Goal: Book appointment/travel/reservation

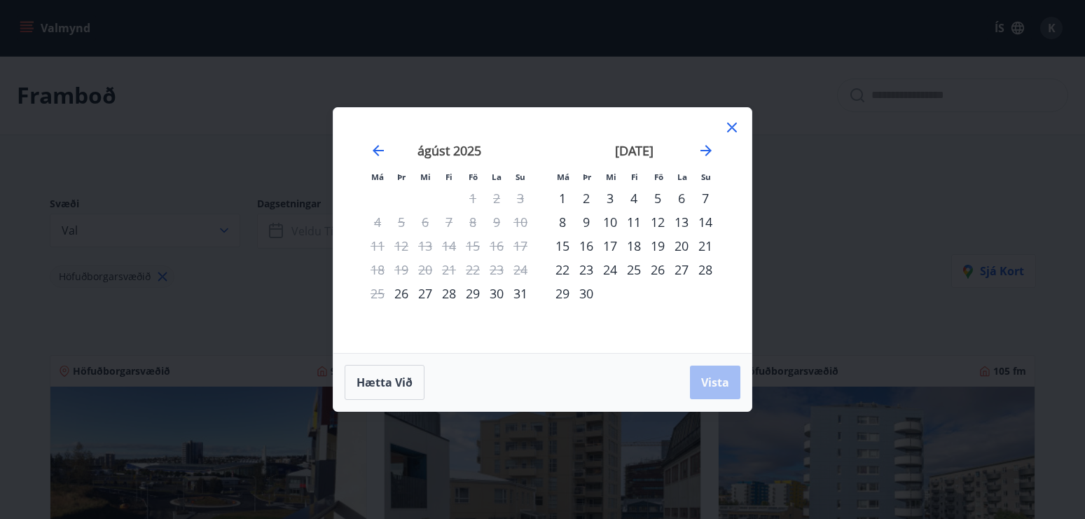
click at [614, 221] on div "10" at bounding box center [610, 222] width 24 height 24
click at [682, 220] on div "13" at bounding box center [682, 222] width 24 height 24
click at [722, 382] on span "Vista" at bounding box center [715, 382] width 28 height 15
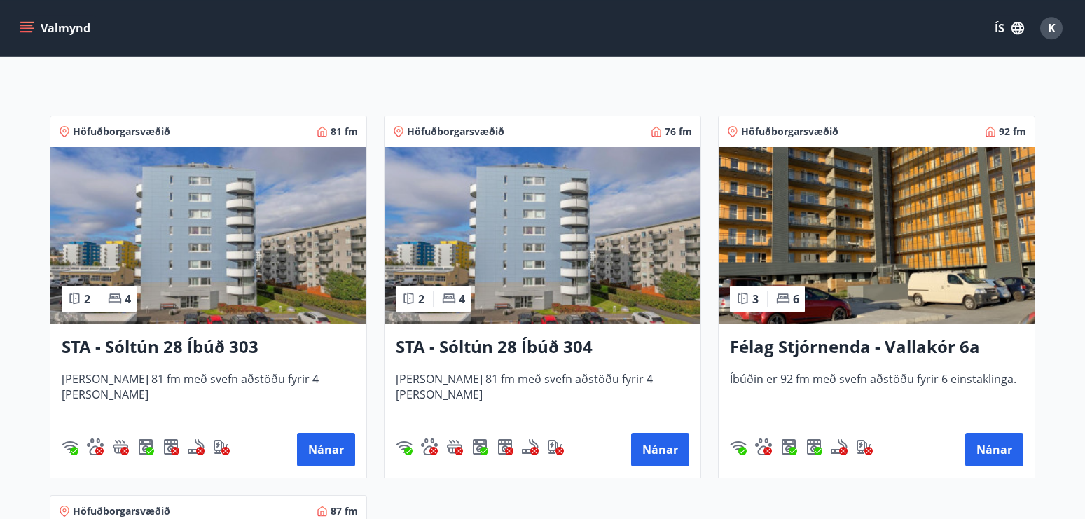
scroll to position [233, 0]
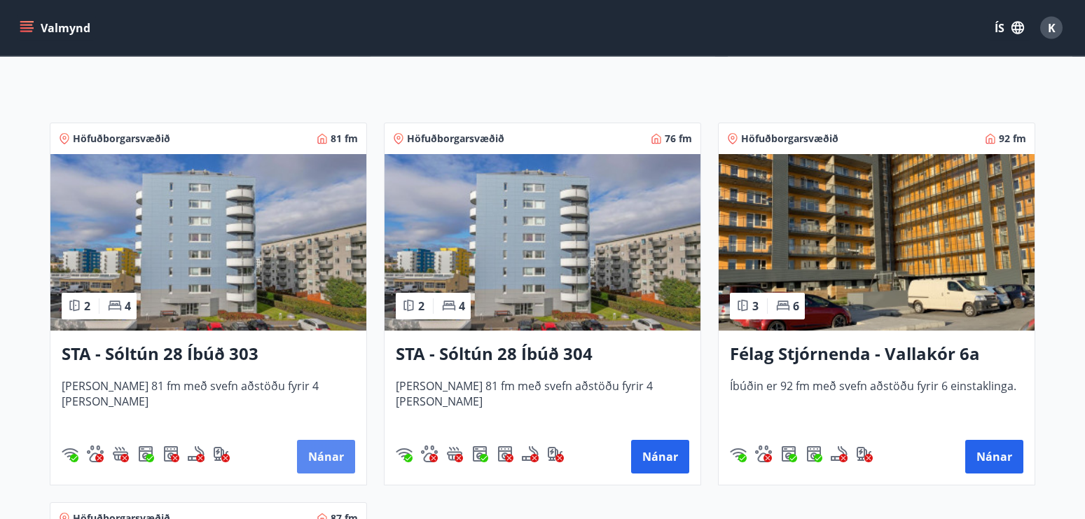
click at [332, 464] on button "Nánar" at bounding box center [326, 457] width 58 height 34
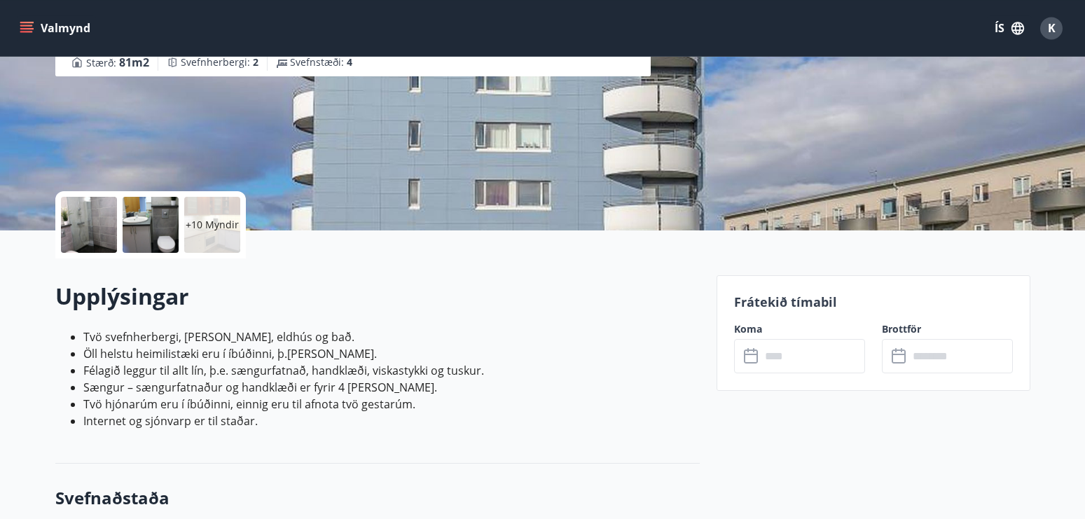
scroll to position [209, 0]
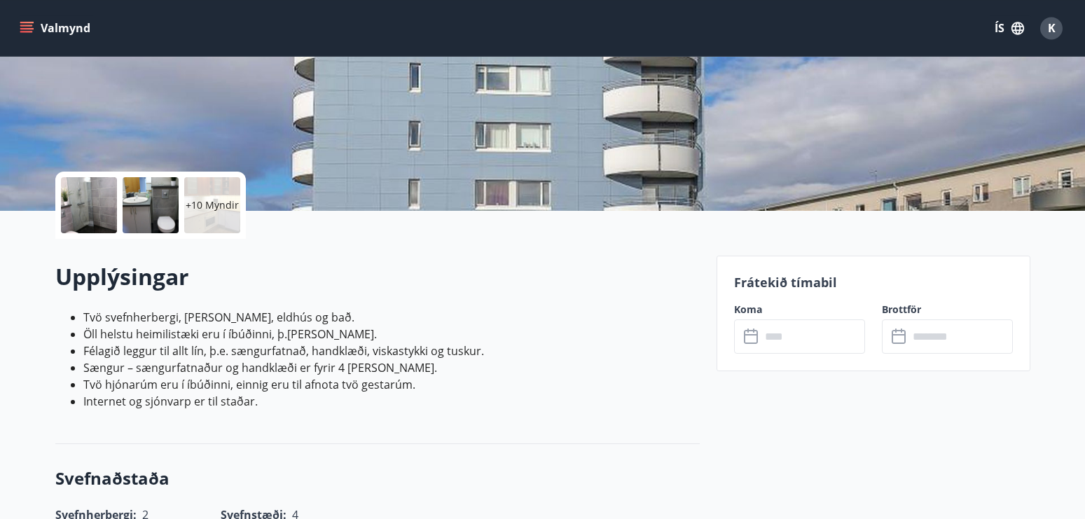
click at [782, 331] on input "text" at bounding box center [813, 336] width 104 height 34
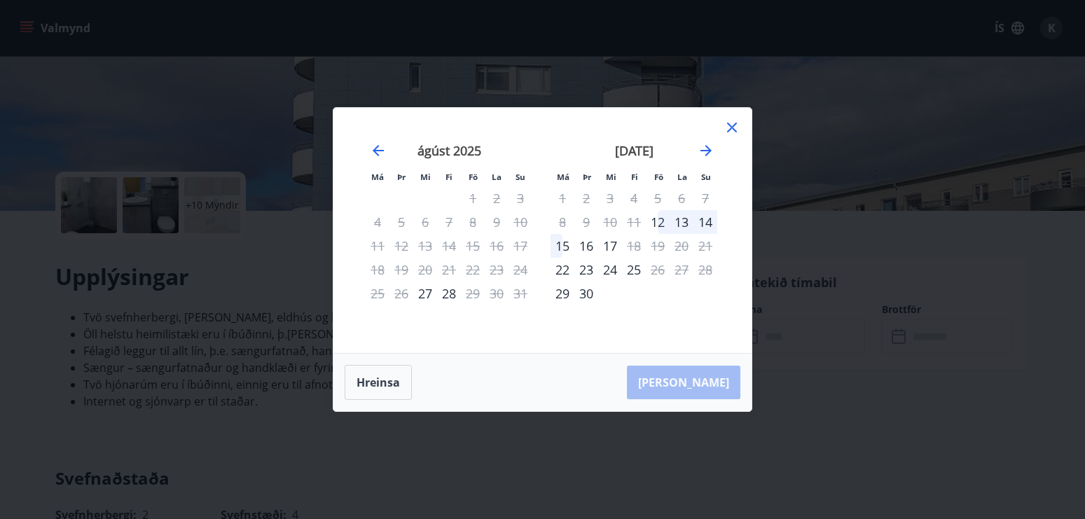
click at [735, 128] on icon at bounding box center [732, 127] width 17 height 17
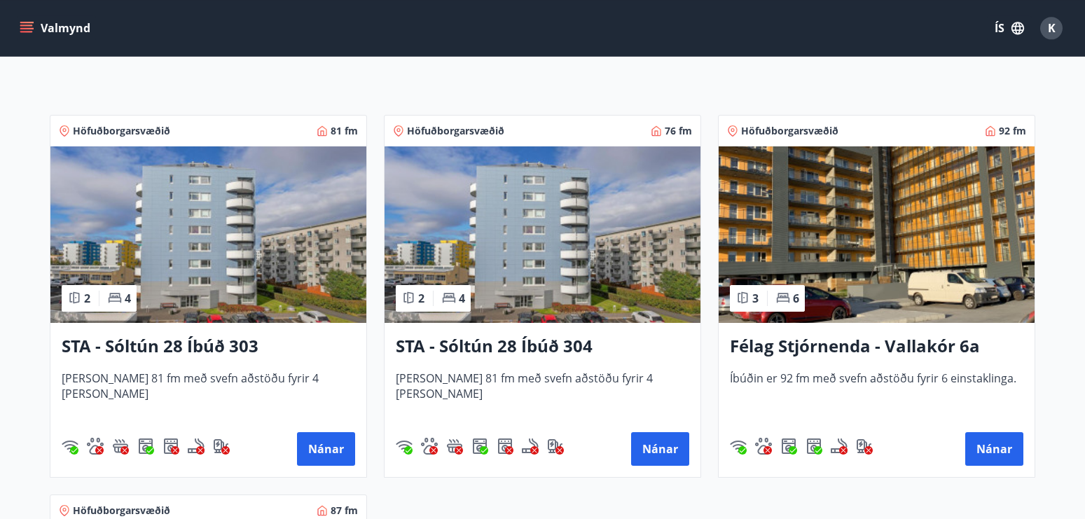
scroll to position [242, 0]
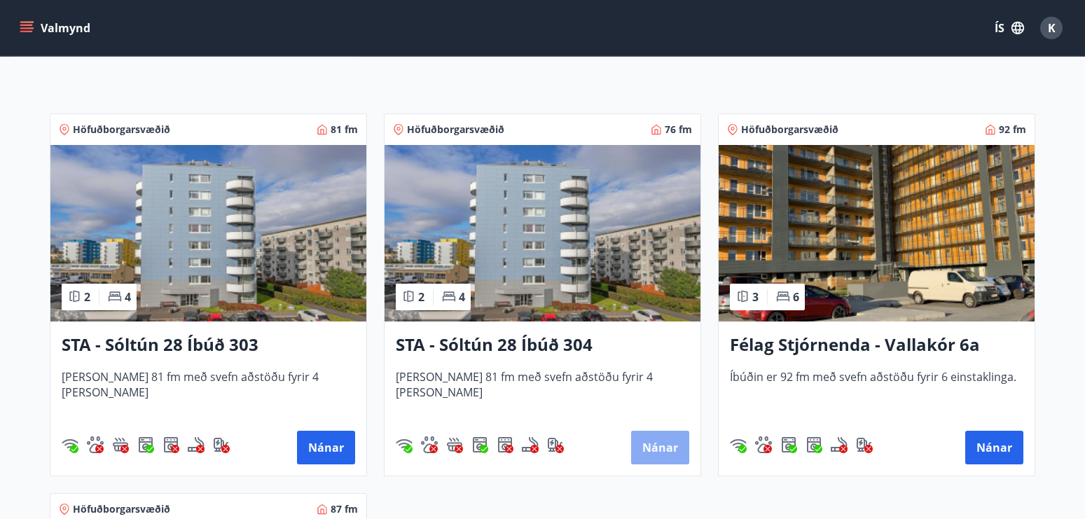
click at [652, 446] on button "Nánar" at bounding box center [660, 448] width 58 height 34
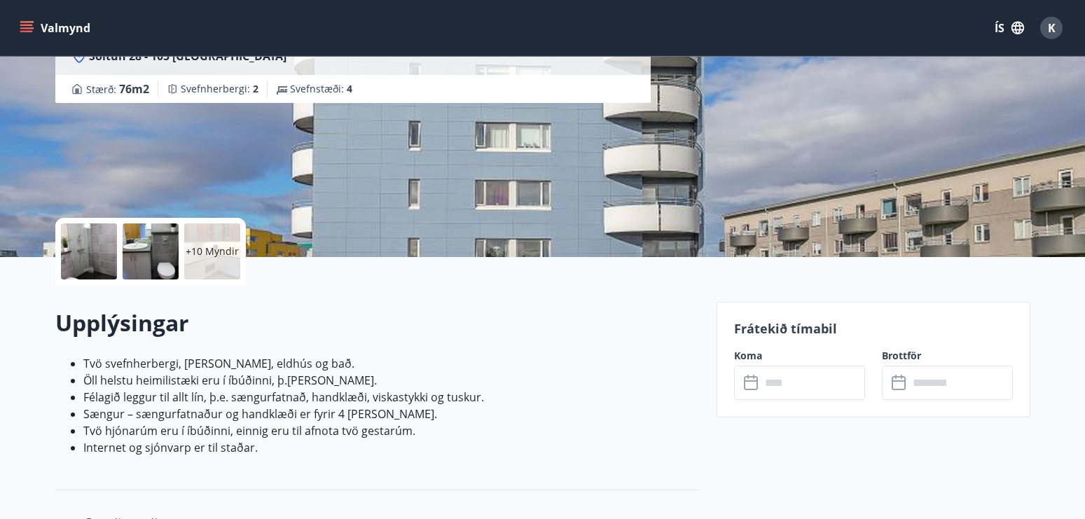
scroll to position [284, 0]
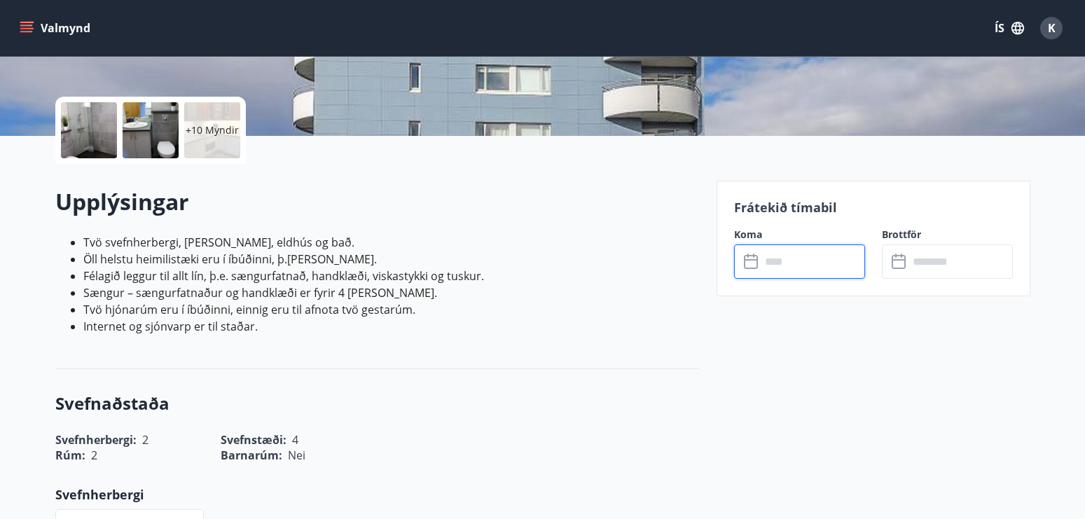
click at [761, 263] on input "text" at bounding box center [813, 261] width 104 height 34
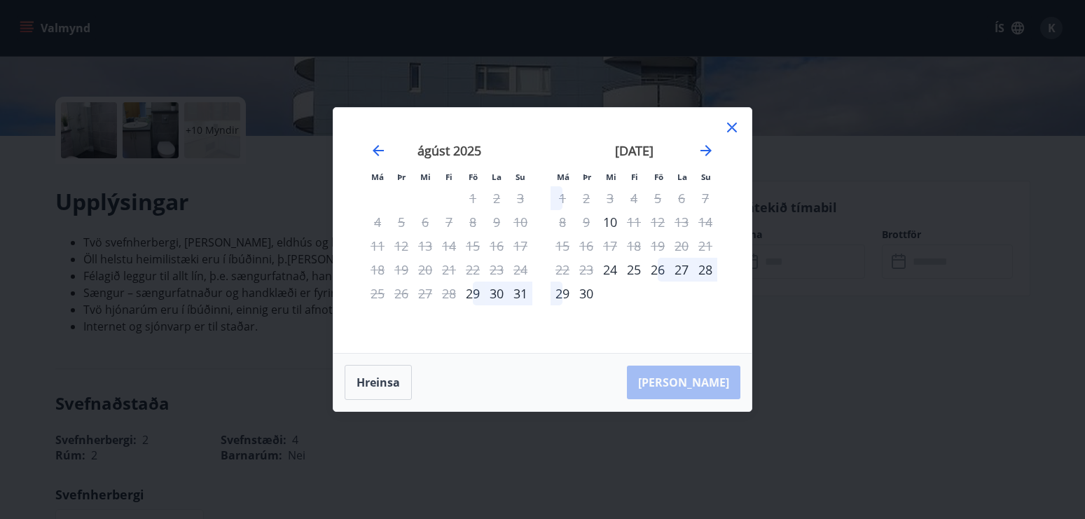
click at [737, 126] on icon at bounding box center [732, 127] width 17 height 17
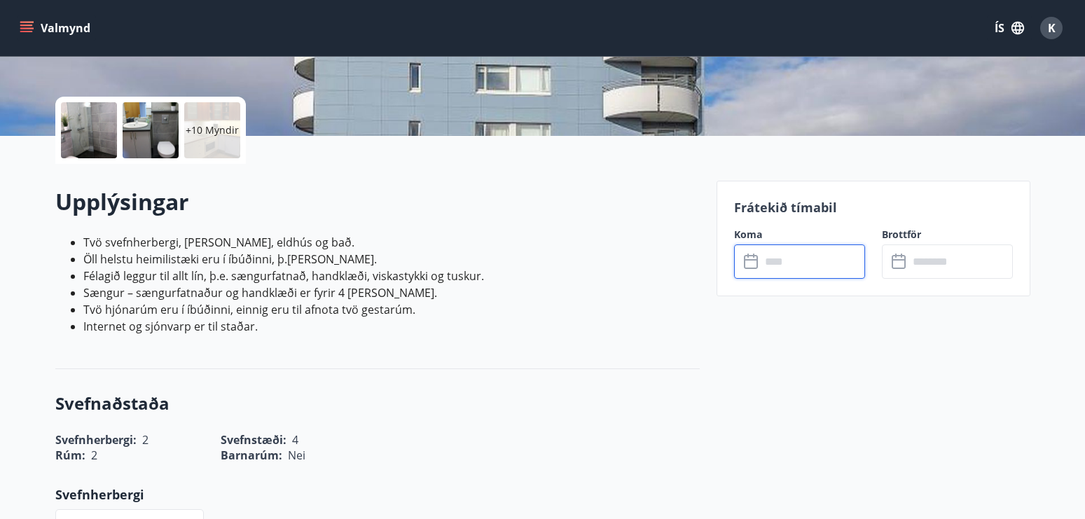
scroll to position [0, 0]
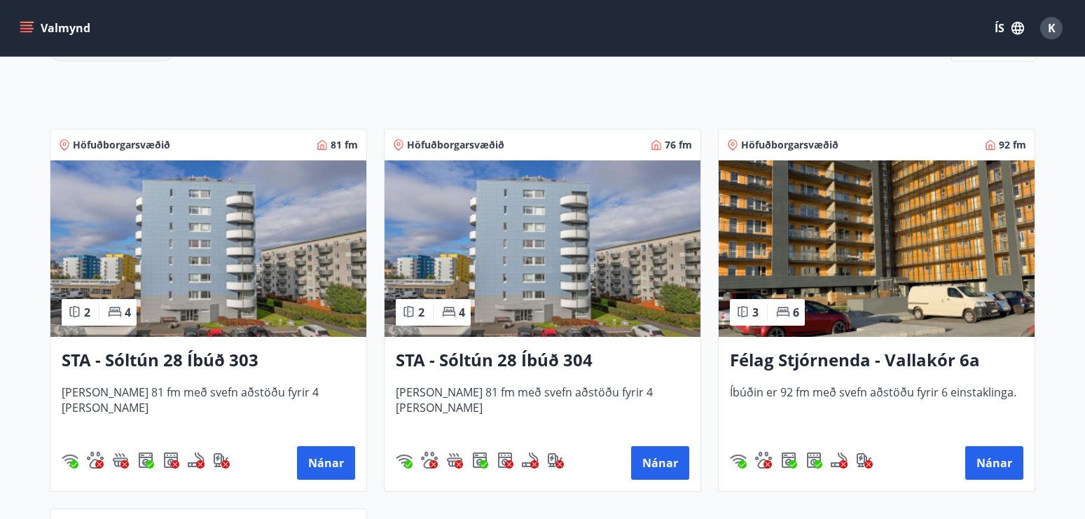
scroll to position [249, 0]
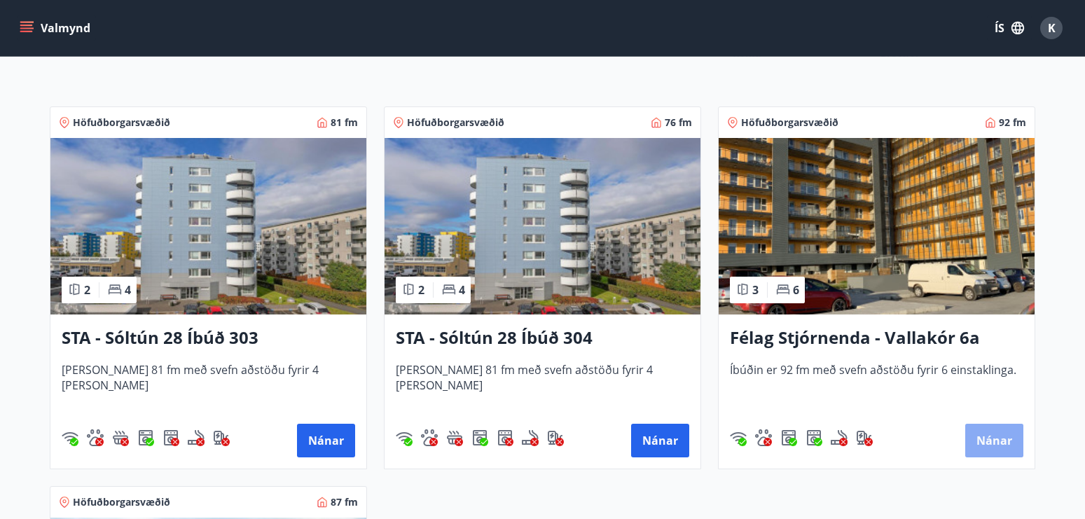
click at [1004, 440] on button "Nánar" at bounding box center [994, 441] width 58 height 34
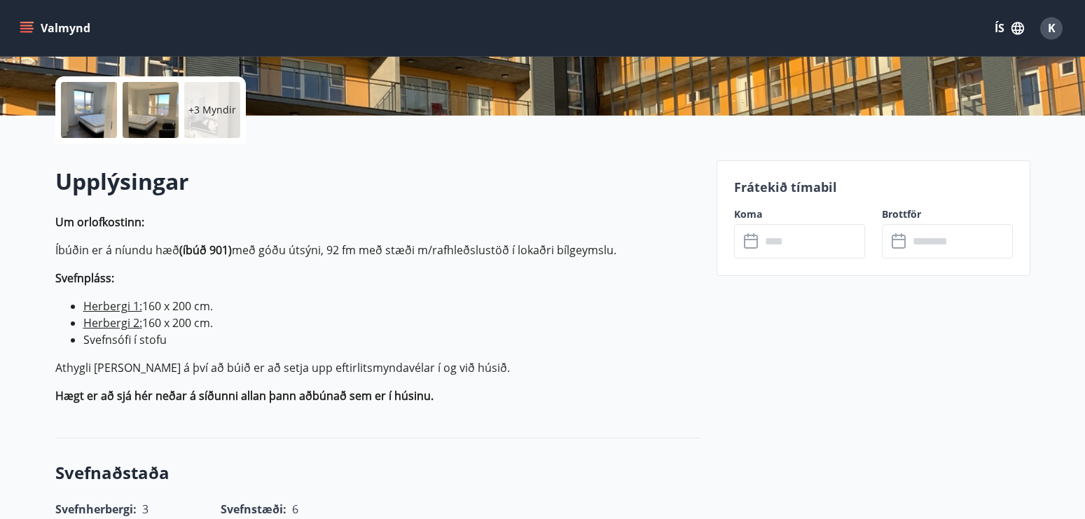
scroll to position [340, 0]
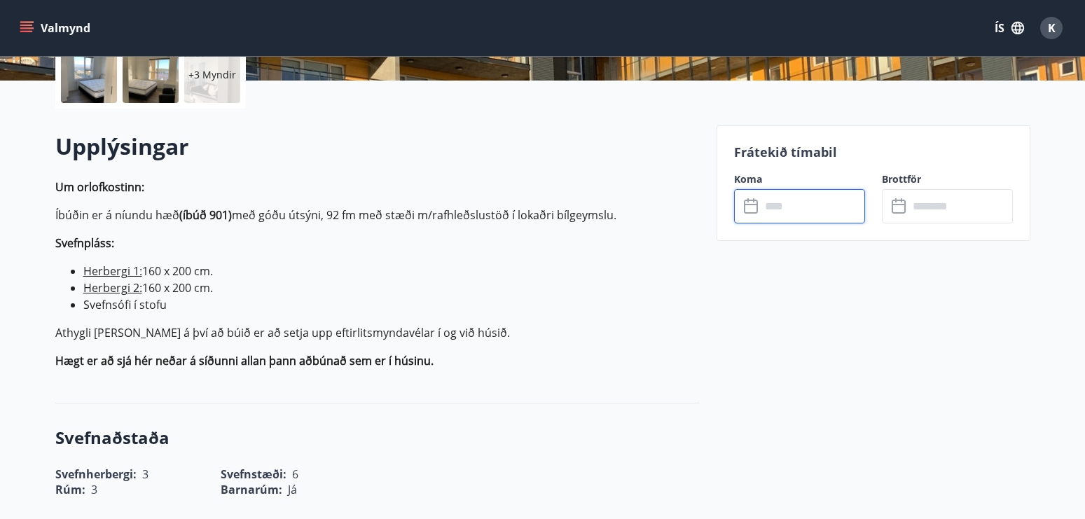
click at [832, 213] on input "text" at bounding box center [813, 206] width 104 height 34
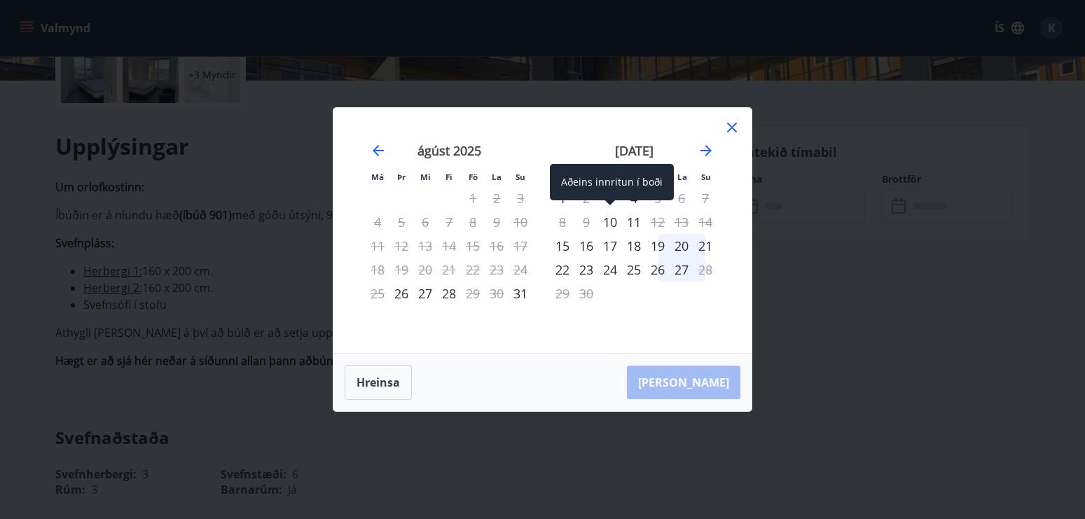
click at [609, 221] on div "10" at bounding box center [610, 222] width 24 height 24
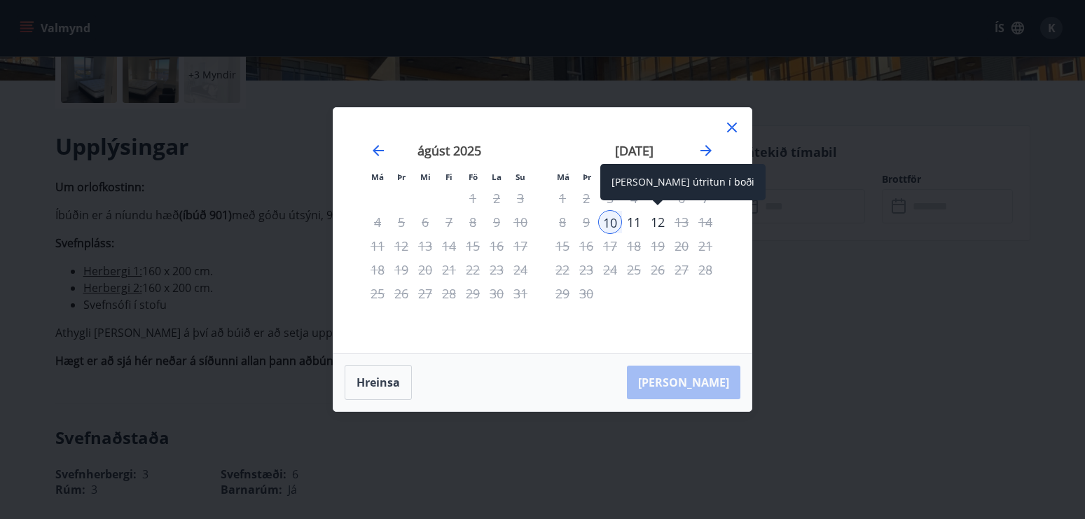
click at [663, 221] on div "12" at bounding box center [658, 222] width 24 height 24
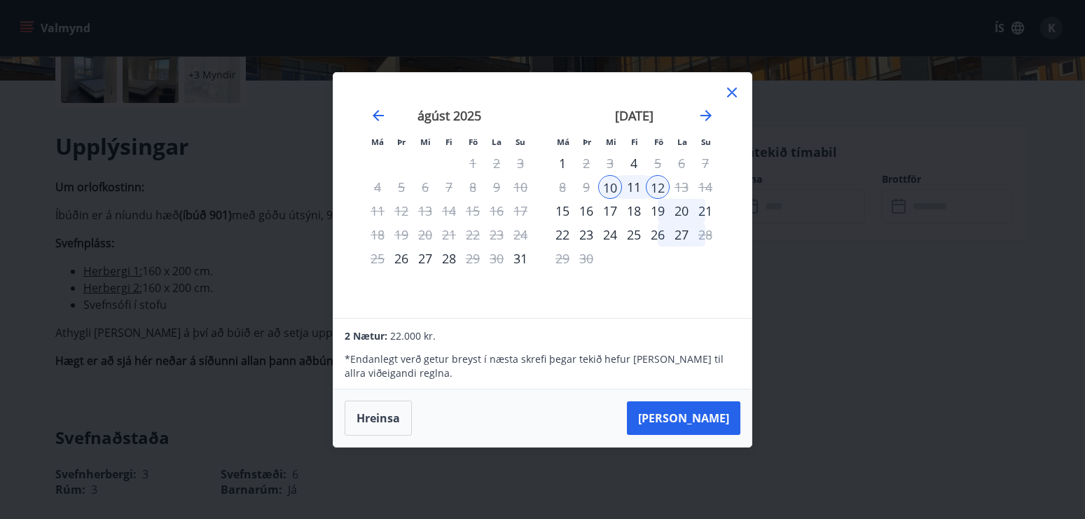
click at [682, 184] on div "13" at bounding box center [682, 187] width 24 height 24
click at [712, 418] on button "[PERSON_NAME]" at bounding box center [683, 418] width 113 height 34
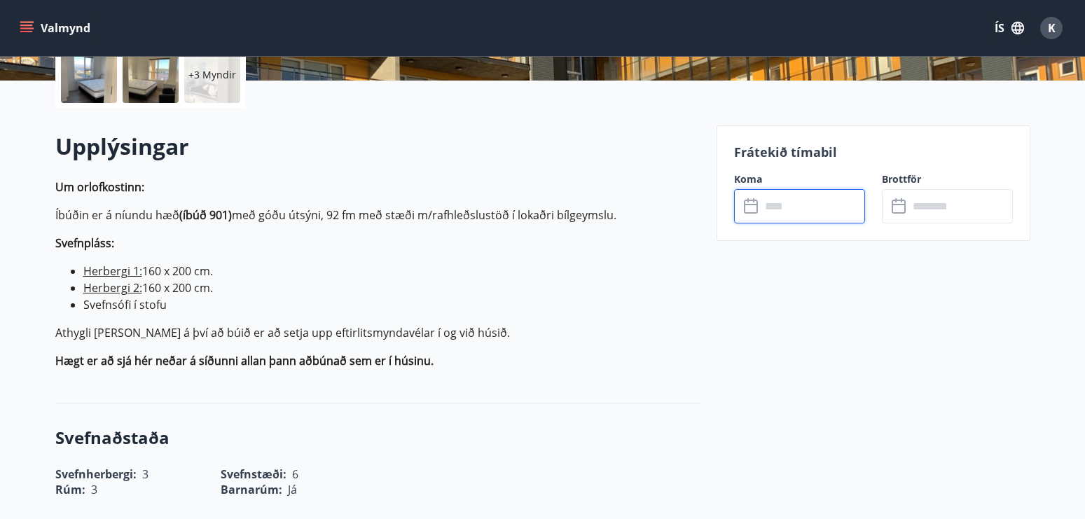
type input "******"
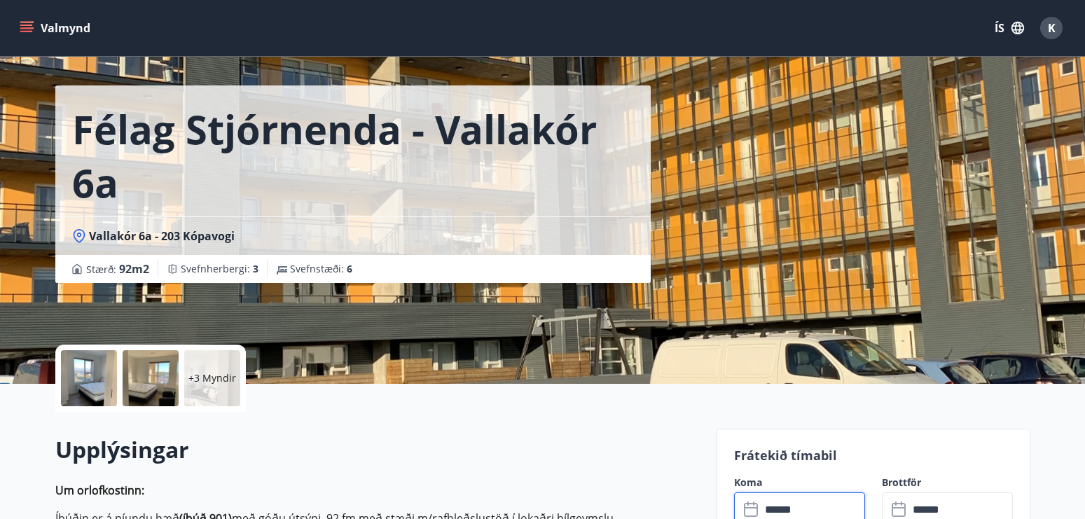
scroll to position [0, 0]
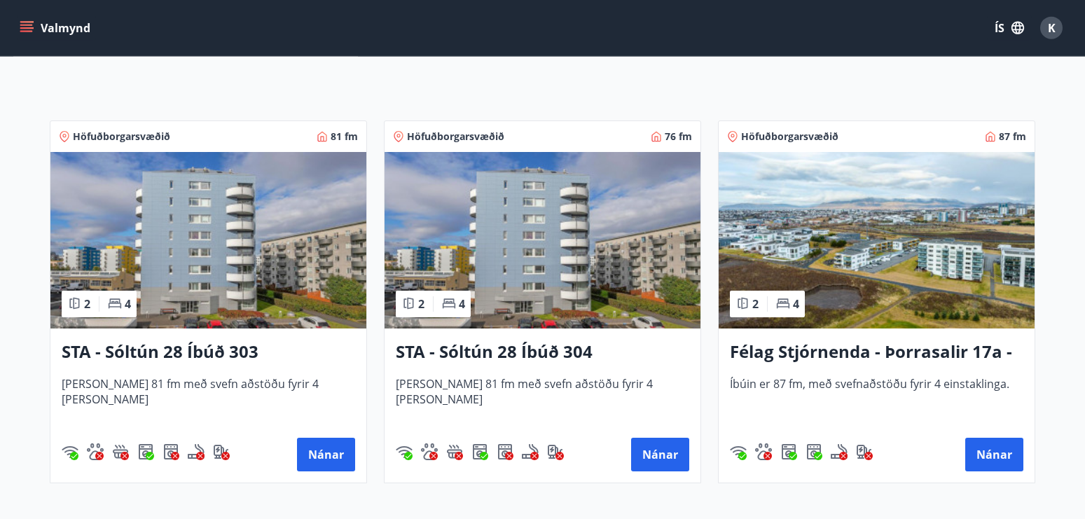
scroll to position [270, 0]
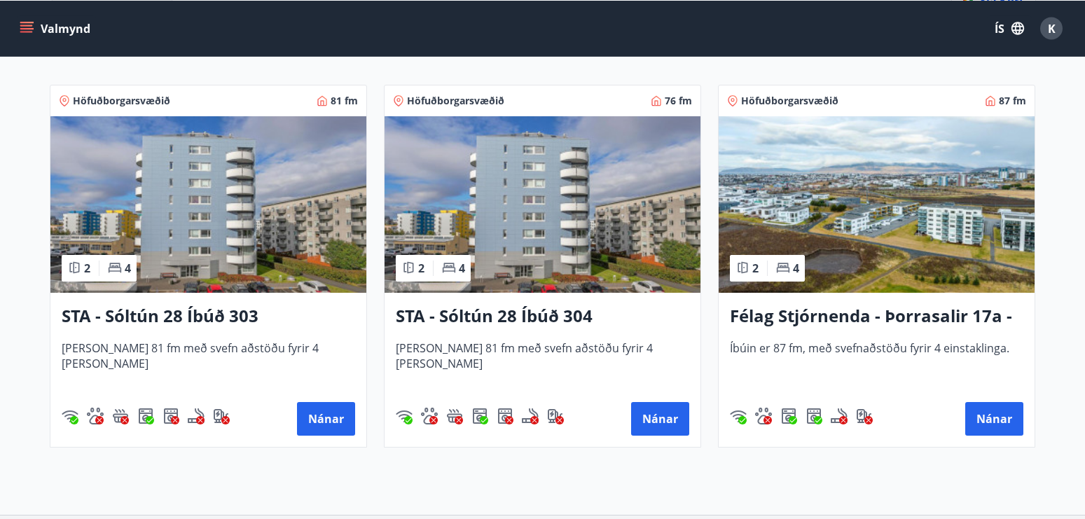
click at [904, 317] on h3 "Félag Stjórnenda - Þorrasalir 17a - 211" at bounding box center [877, 316] width 294 height 25
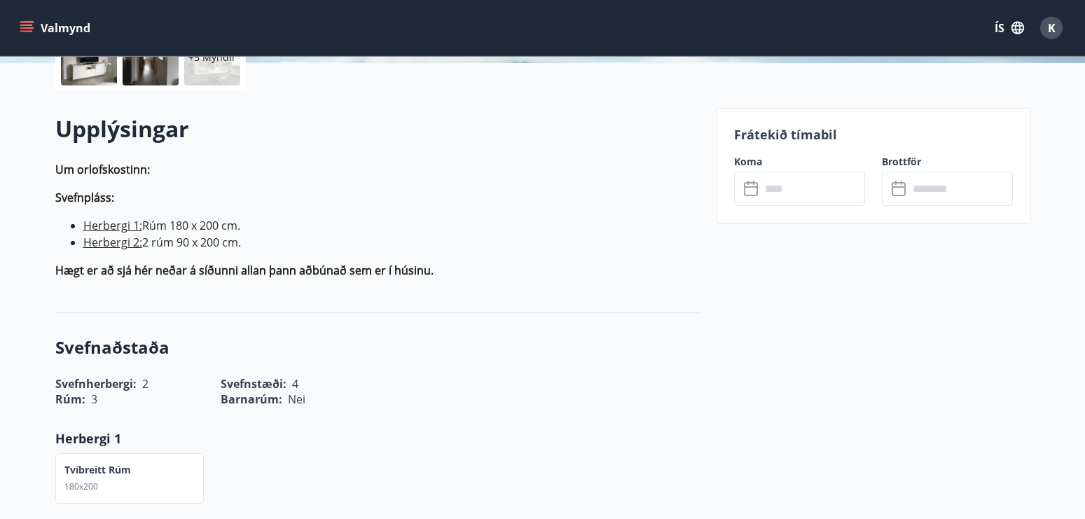
scroll to position [399, 0]
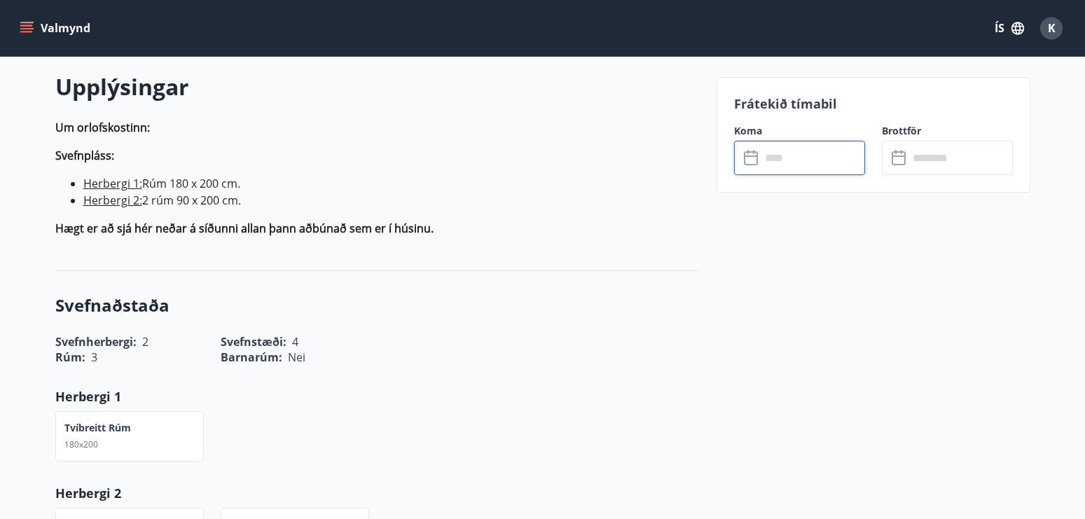
click at [795, 158] on input "text" at bounding box center [813, 158] width 104 height 34
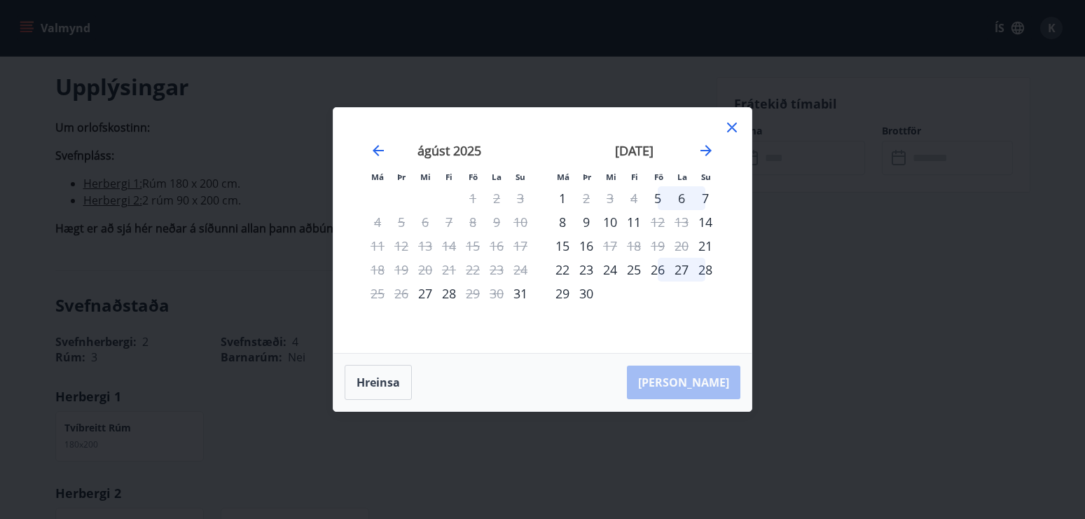
click at [735, 123] on icon at bounding box center [732, 127] width 17 height 17
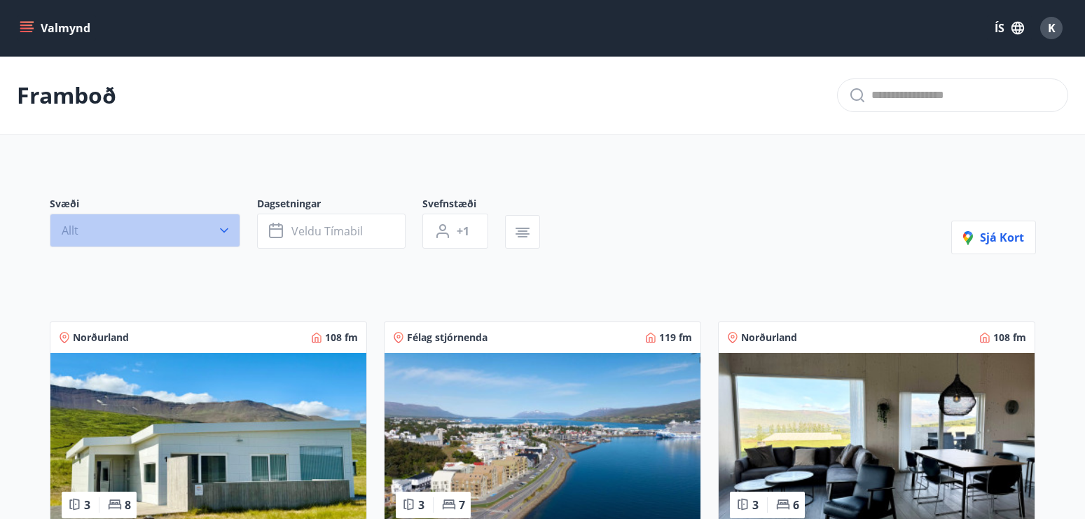
click at [221, 232] on icon "button" at bounding box center [224, 230] width 14 height 14
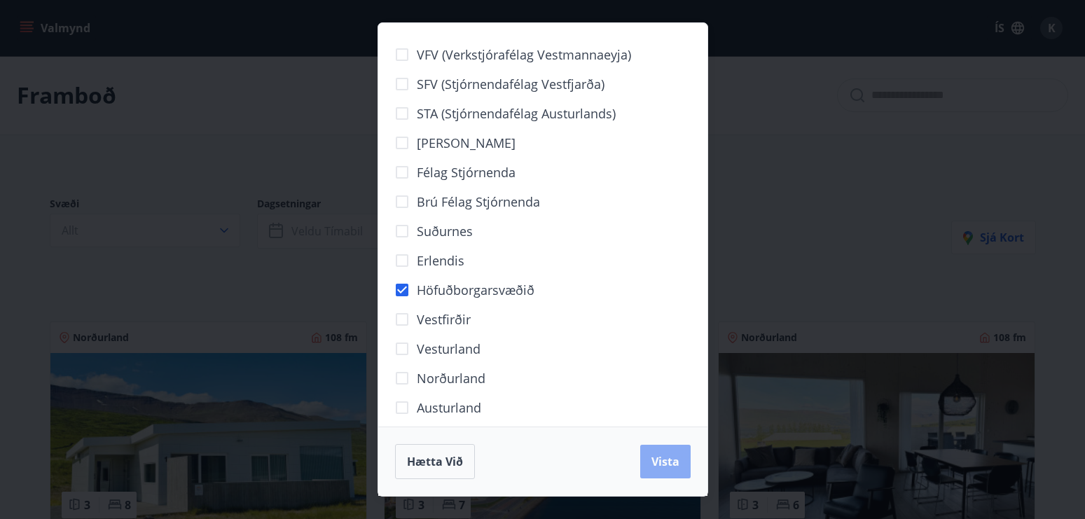
click at [661, 460] on span "Vista" at bounding box center [665, 461] width 28 height 15
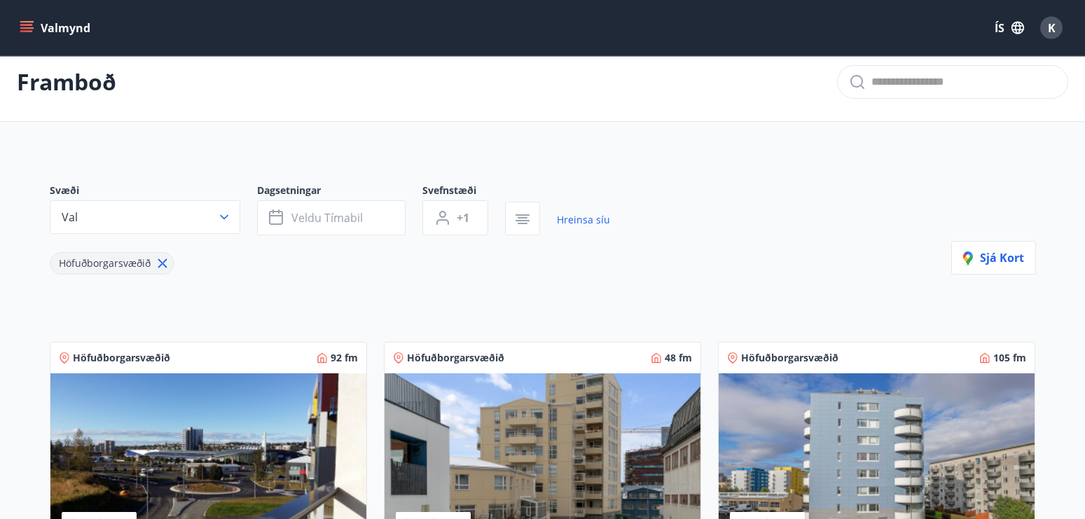
scroll to position [2, 0]
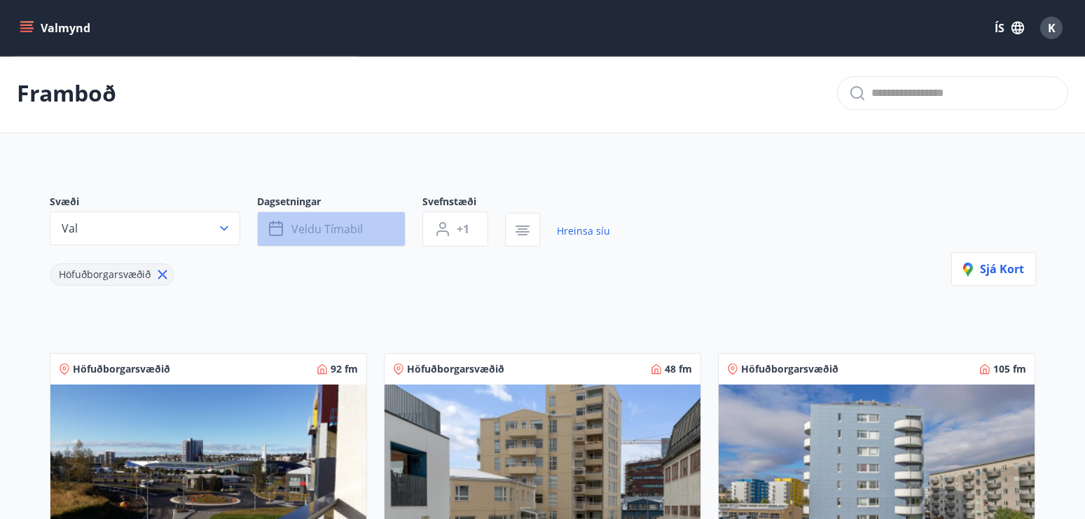
click at [368, 226] on button "Veldu tímabil" at bounding box center [331, 229] width 149 height 35
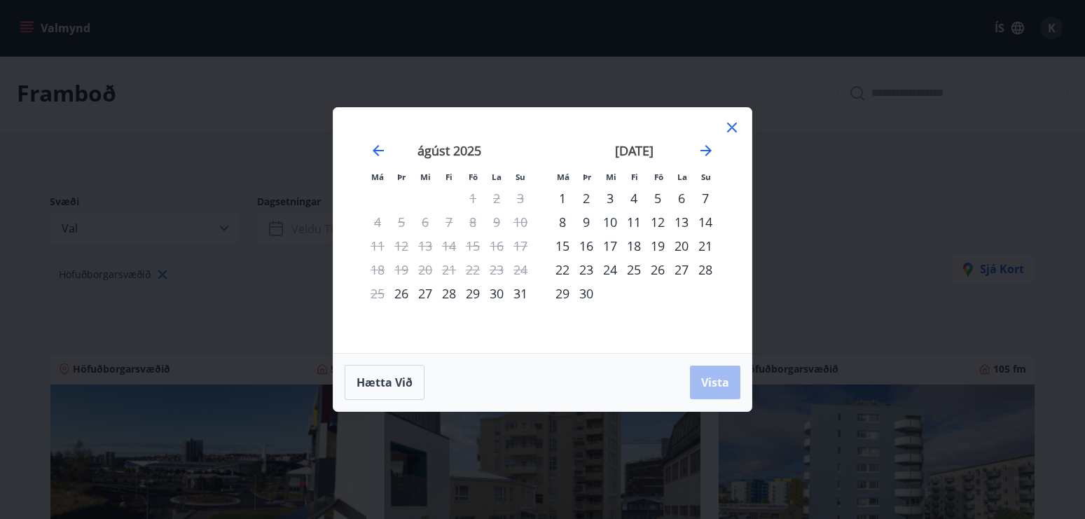
click at [610, 221] on div "10" at bounding box center [610, 222] width 24 height 24
click at [709, 219] on div "14" at bounding box center [706, 222] width 24 height 24
click at [722, 387] on span "Vista" at bounding box center [715, 382] width 28 height 15
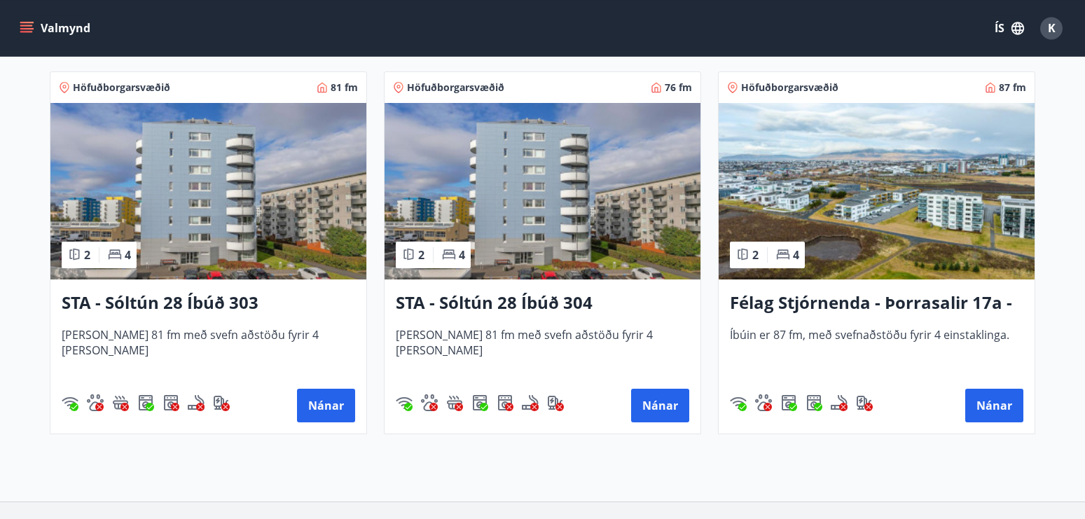
scroll to position [284, 0]
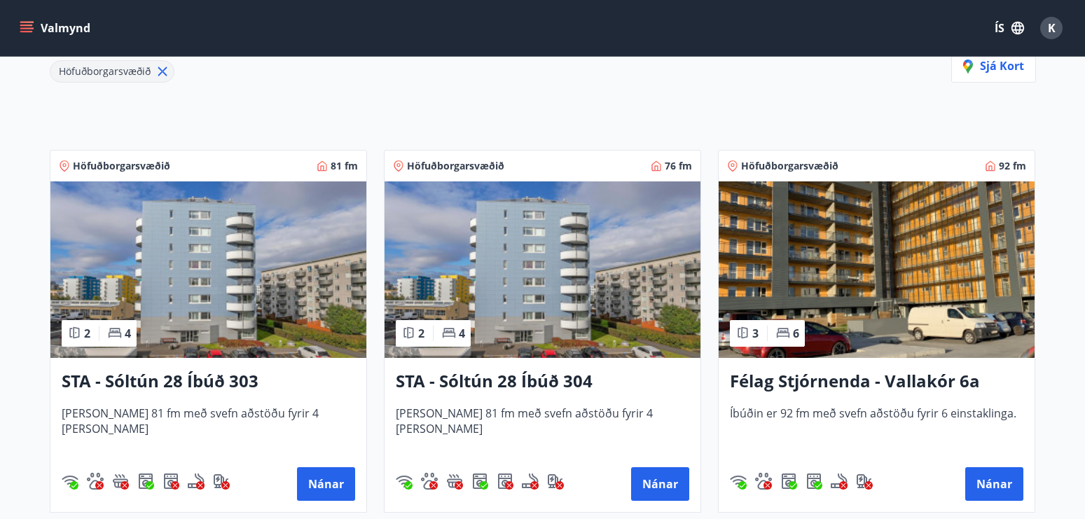
scroll to position [207, 0]
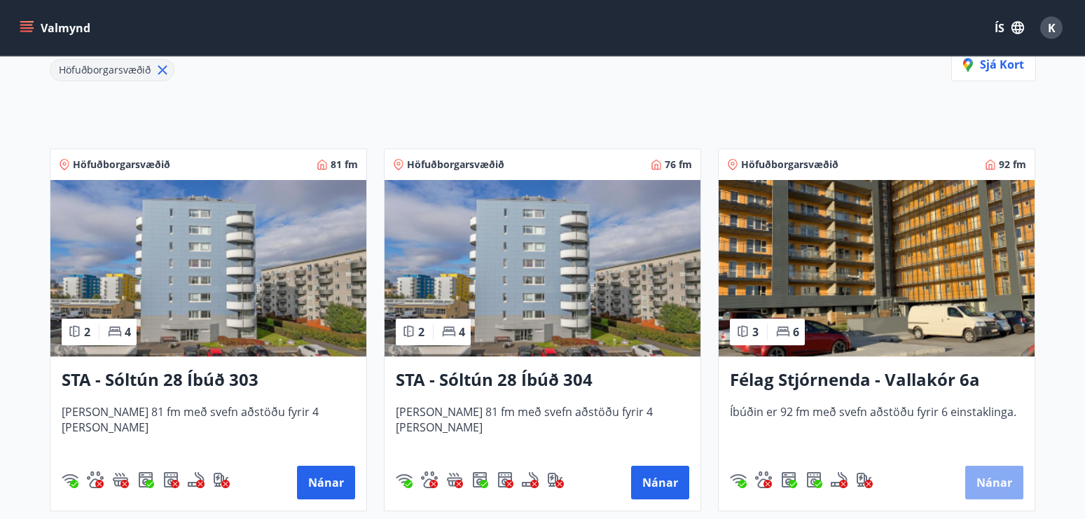
click at [1013, 476] on button "Nánar" at bounding box center [994, 483] width 58 height 34
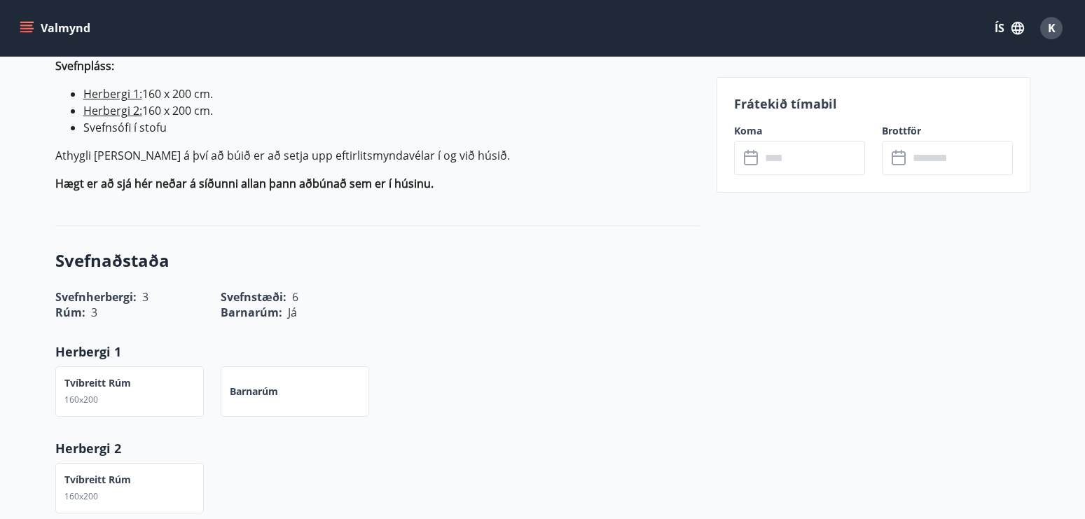
scroll to position [506, 0]
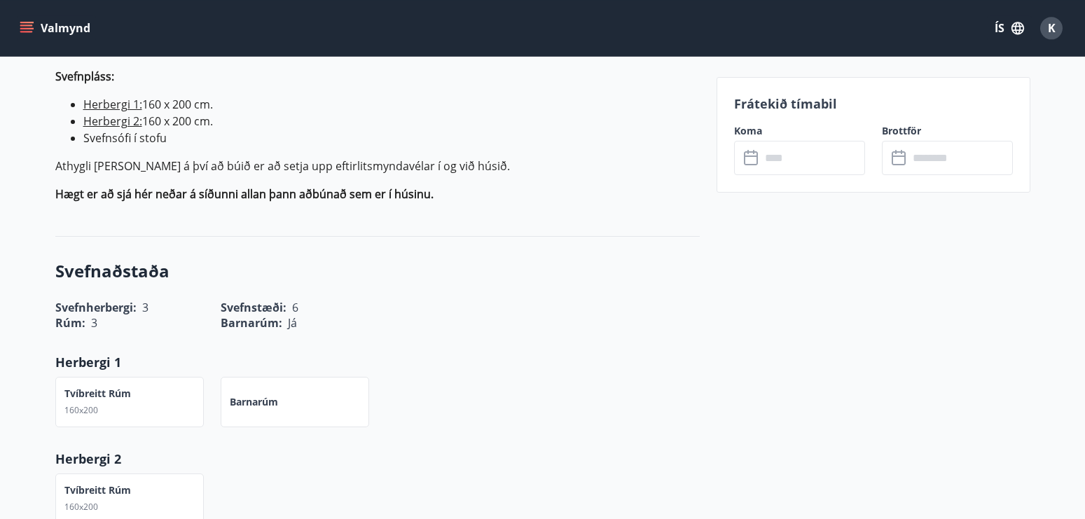
click at [782, 160] on input "text" at bounding box center [813, 158] width 104 height 34
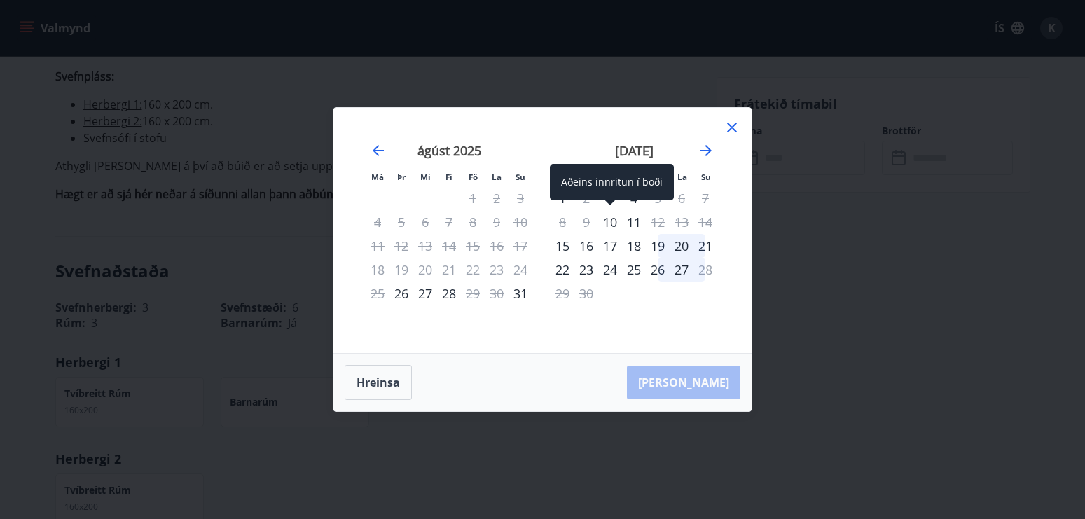
click at [615, 221] on div "10" at bounding box center [610, 222] width 24 height 24
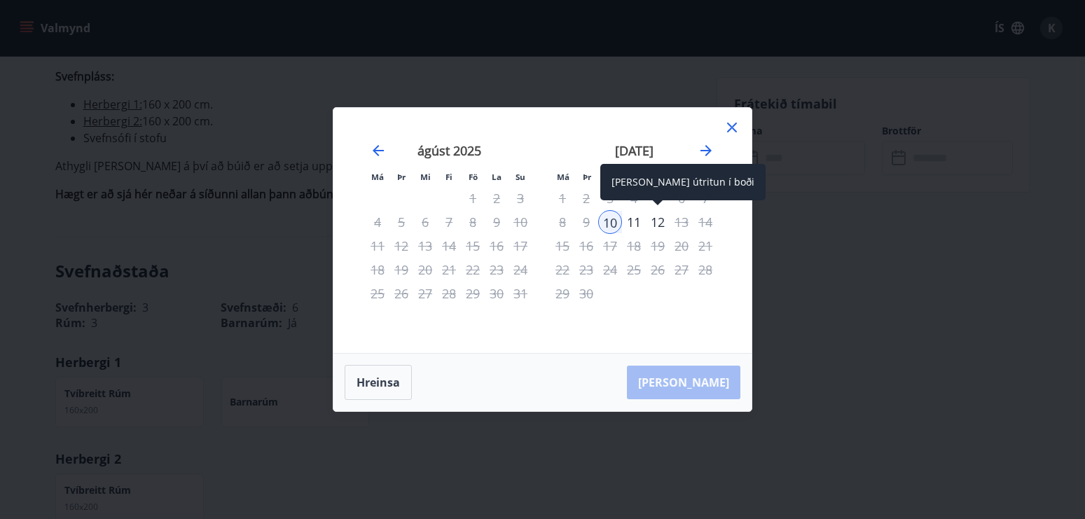
click at [661, 223] on div "12" at bounding box center [658, 222] width 24 height 24
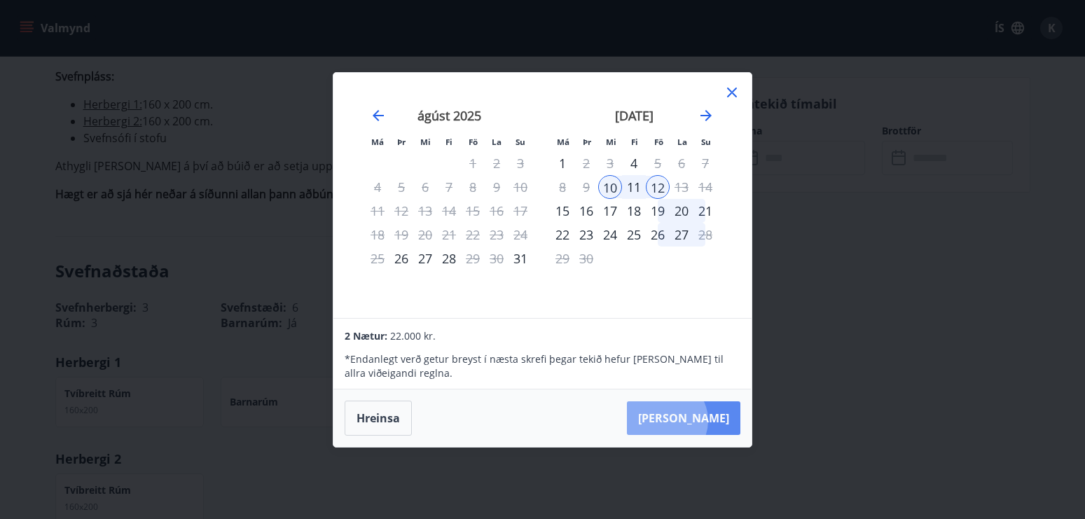
click at [709, 420] on button "[PERSON_NAME]" at bounding box center [683, 418] width 113 height 34
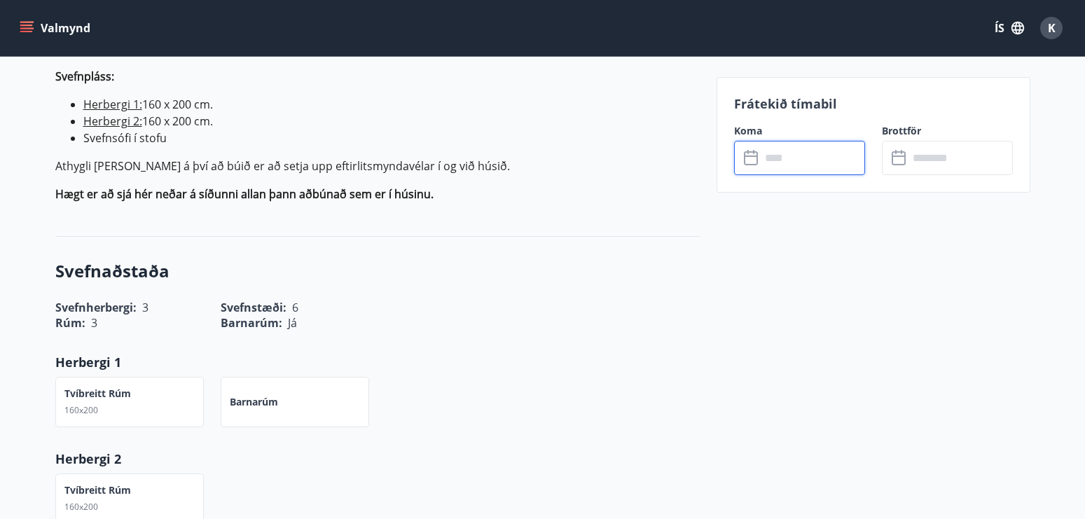
type input "******"
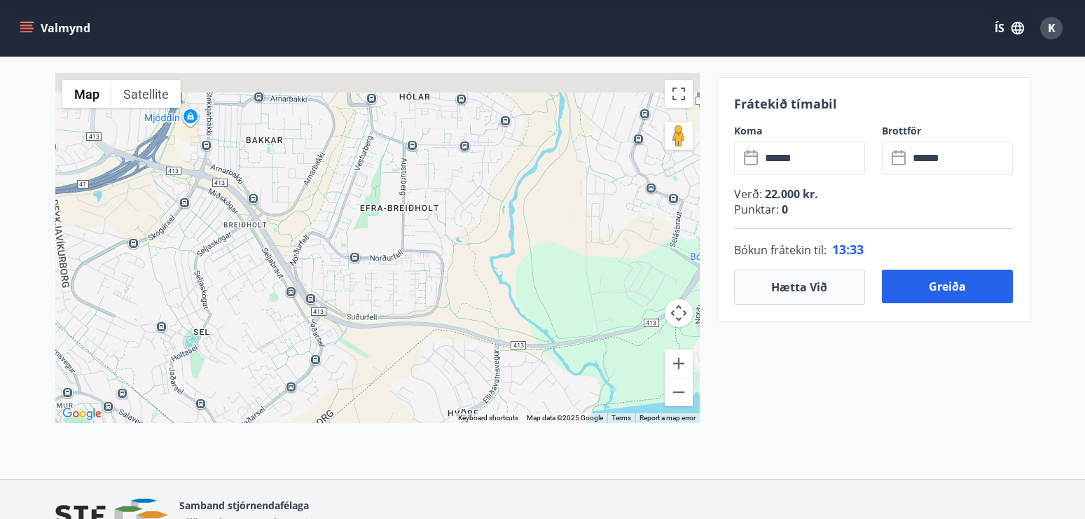
scroll to position [2057, 0]
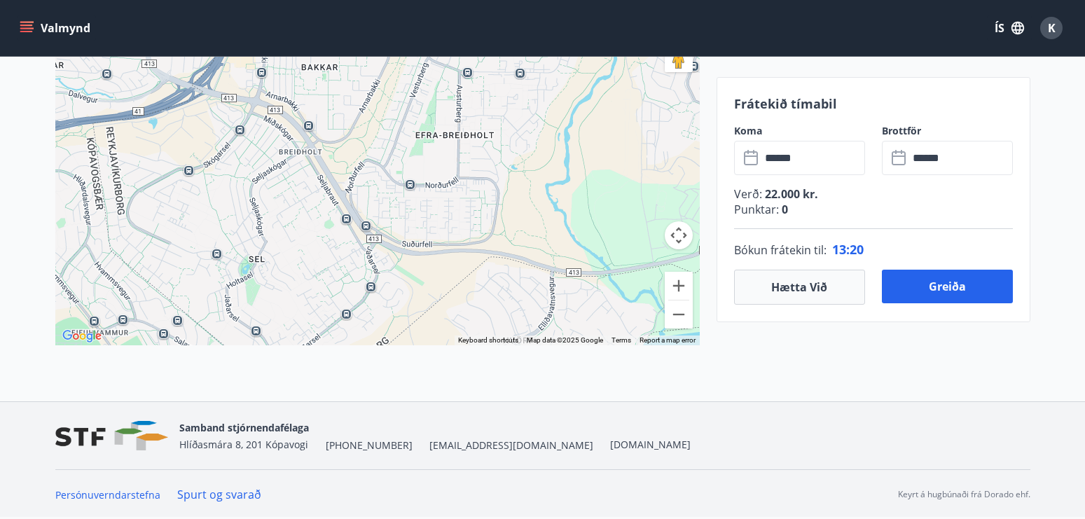
drag, startPoint x: 334, startPoint y: 174, endPoint x: 382, endPoint y: 552, distance: 381.4
click at [382, 345] on div at bounding box center [377, 170] width 644 height 350
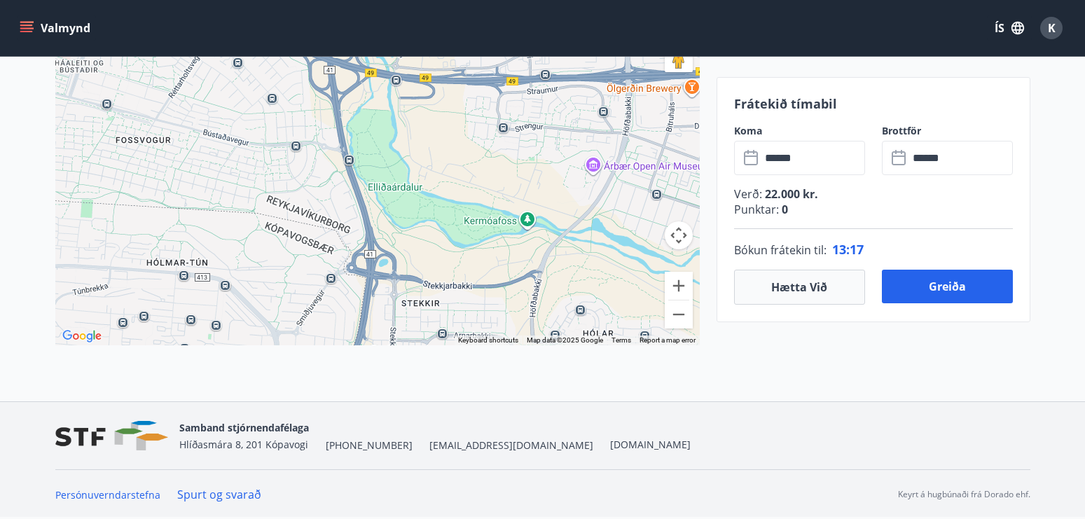
drag, startPoint x: 289, startPoint y: 185, endPoint x: 417, endPoint y: 499, distance: 339.7
click at [417, 345] on div at bounding box center [377, 170] width 644 height 350
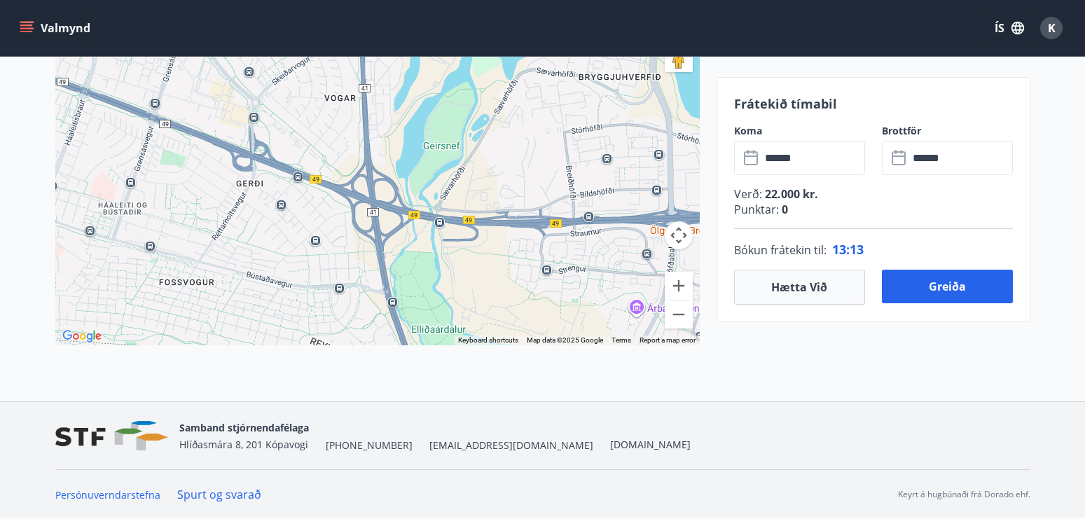
drag, startPoint x: 235, startPoint y: 174, endPoint x: 298, endPoint y: 329, distance: 166.9
click at [298, 329] on div at bounding box center [377, 170] width 644 height 350
